Goal: Information Seeking & Learning: Learn about a topic

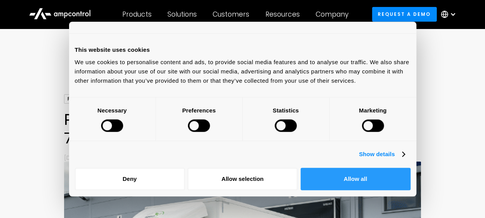
click at [341, 175] on button "Allow all" at bounding box center [355, 178] width 110 height 22
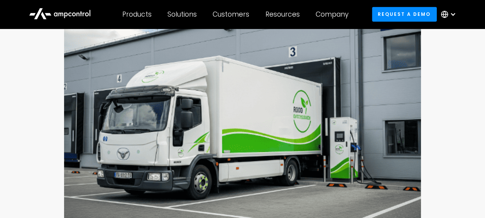
scroll to position [116, 0]
